Goal: Task Accomplishment & Management: Complete application form

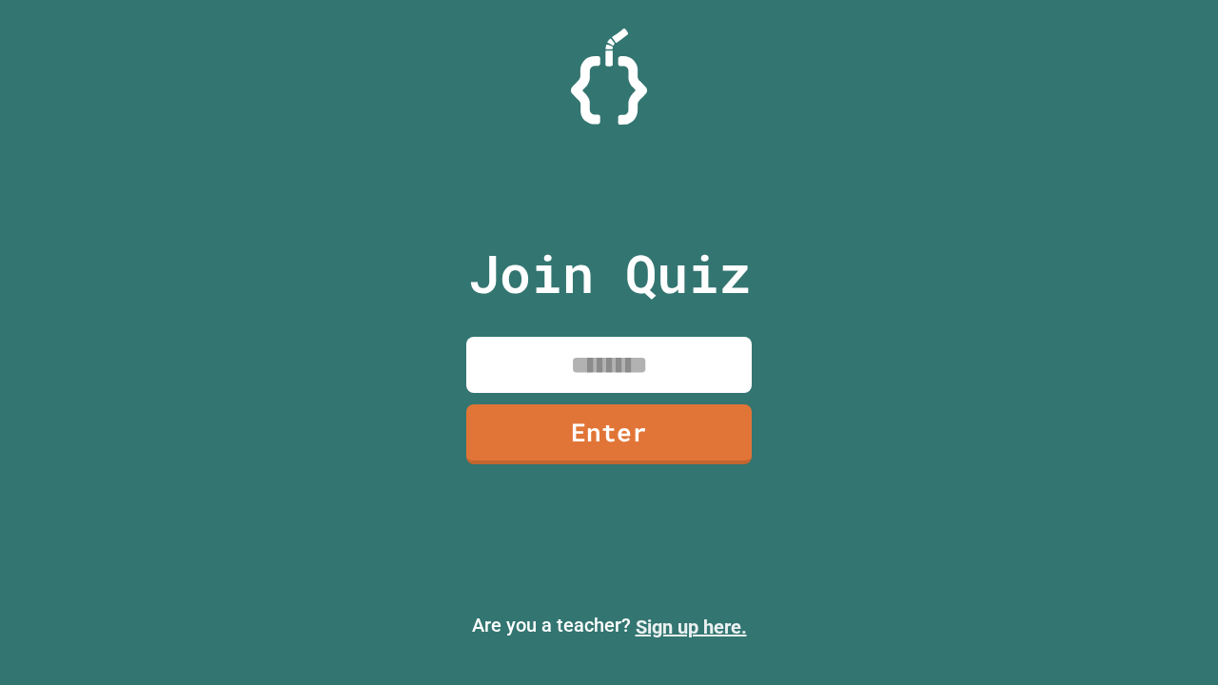
click at [691, 627] on link "Sign up here." at bounding box center [691, 627] width 111 height 23
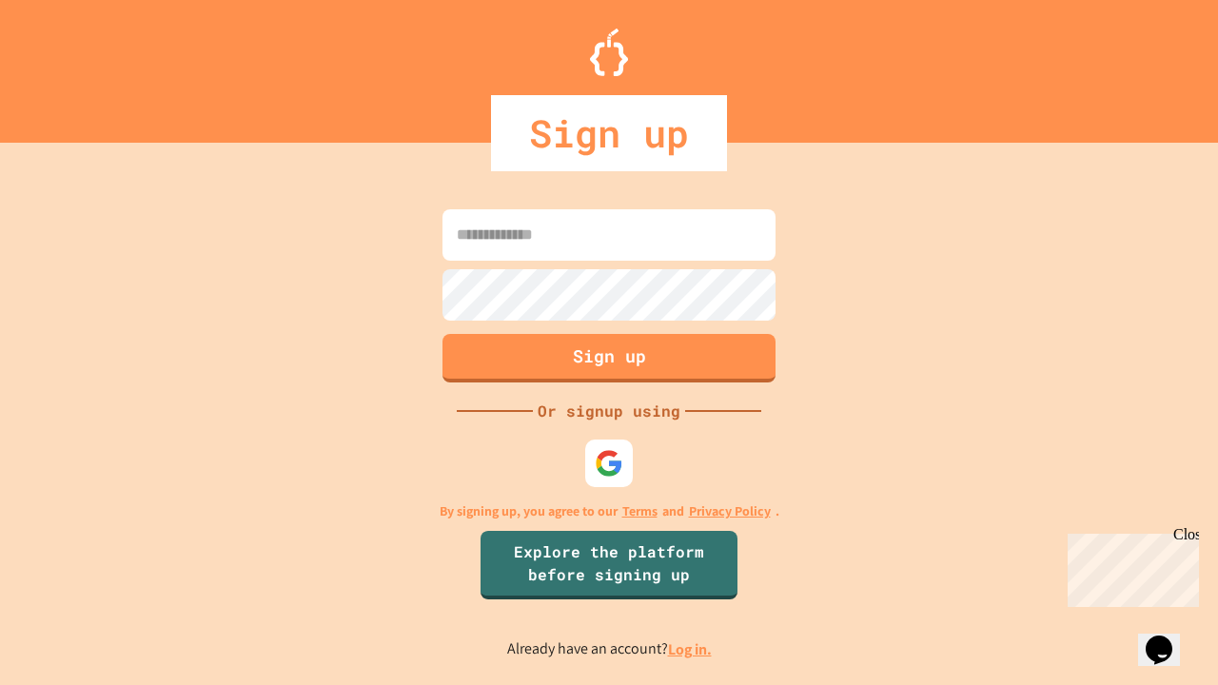
click at [691, 649] on link "Log in." at bounding box center [690, 650] width 44 height 20
